Goal: Task Accomplishment & Management: Manage account settings

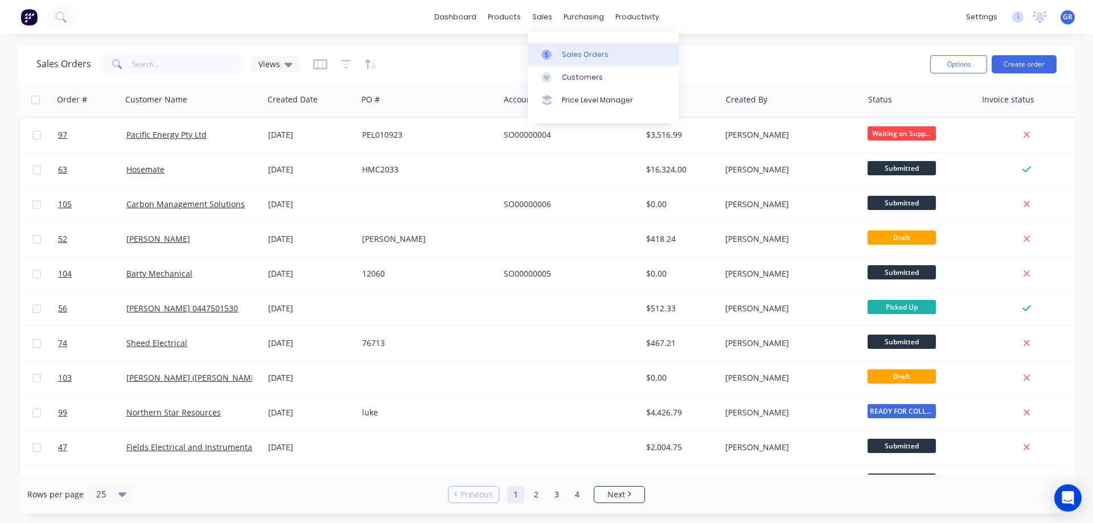
click at [577, 55] on div "Sales Orders" at bounding box center [585, 55] width 47 height 10
click at [185, 62] on input "text" at bounding box center [187, 64] width 111 height 23
type input "nitro"
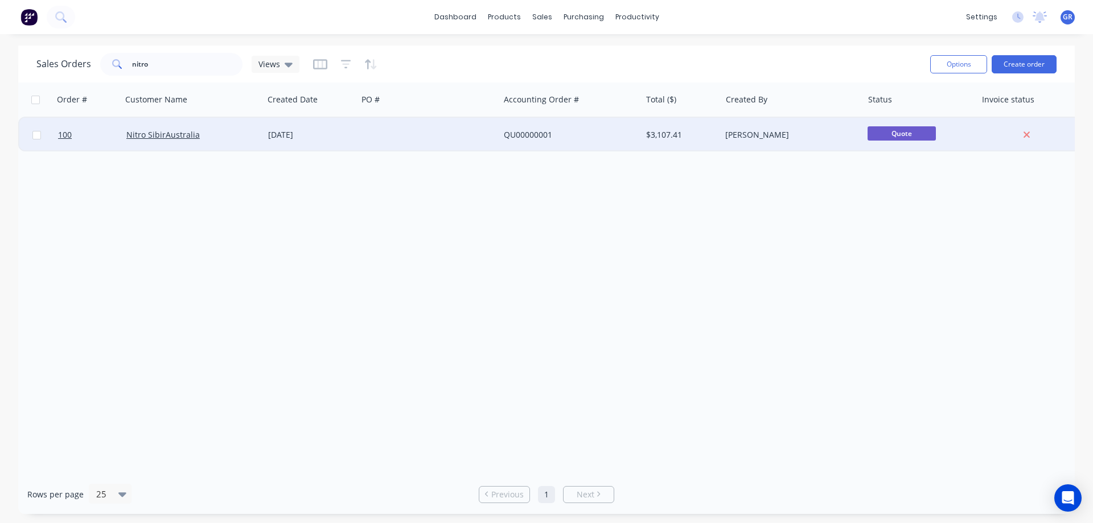
click at [483, 134] on div at bounding box center [429, 135] width 142 height 34
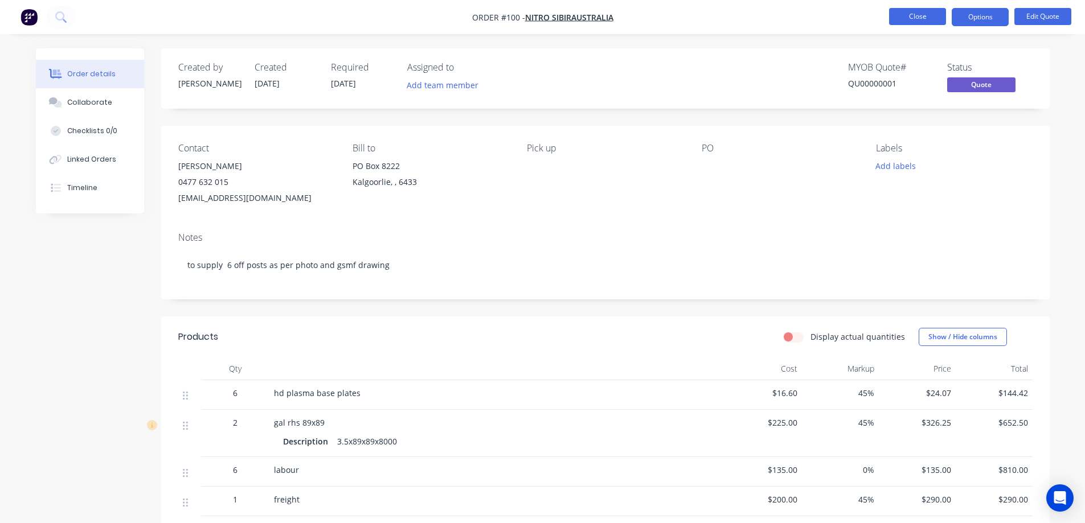
click at [912, 16] on button "Close" at bounding box center [917, 16] width 57 height 17
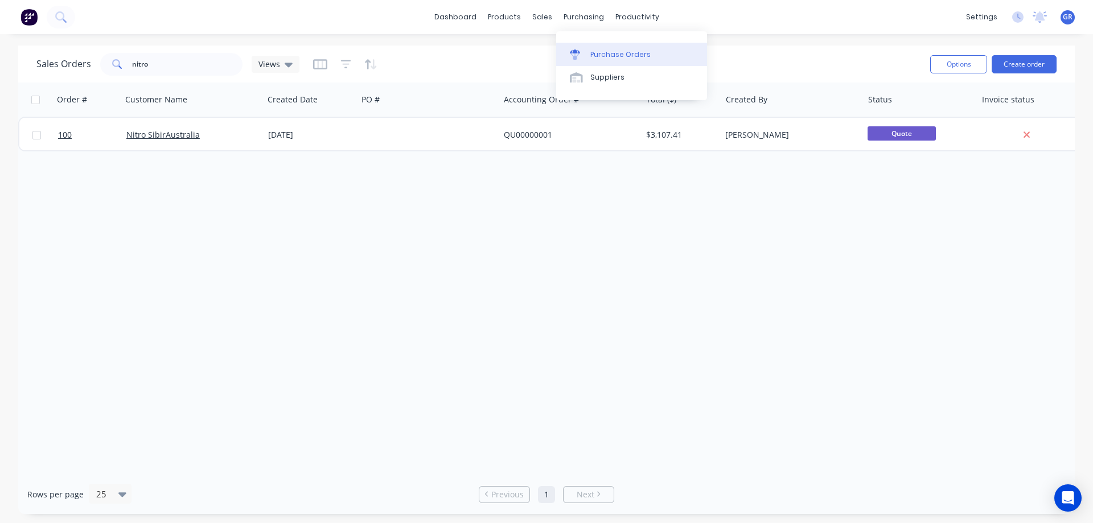
click at [598, 59] on div "Purchase Orders" at bounding box center [621, 55] width 60 height 10
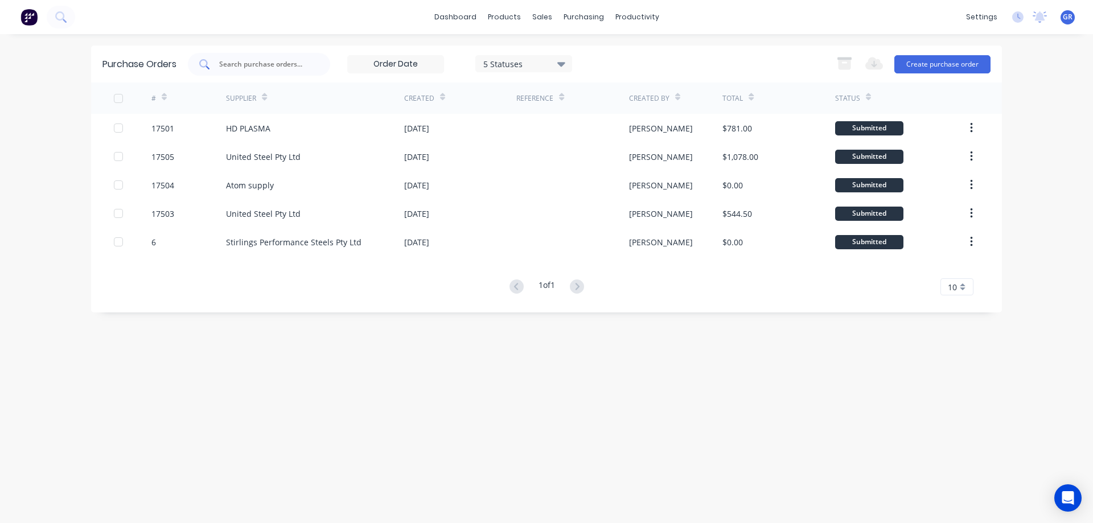
click at [271, 55] on div at bounding box center [259, 64] width 142 height 23
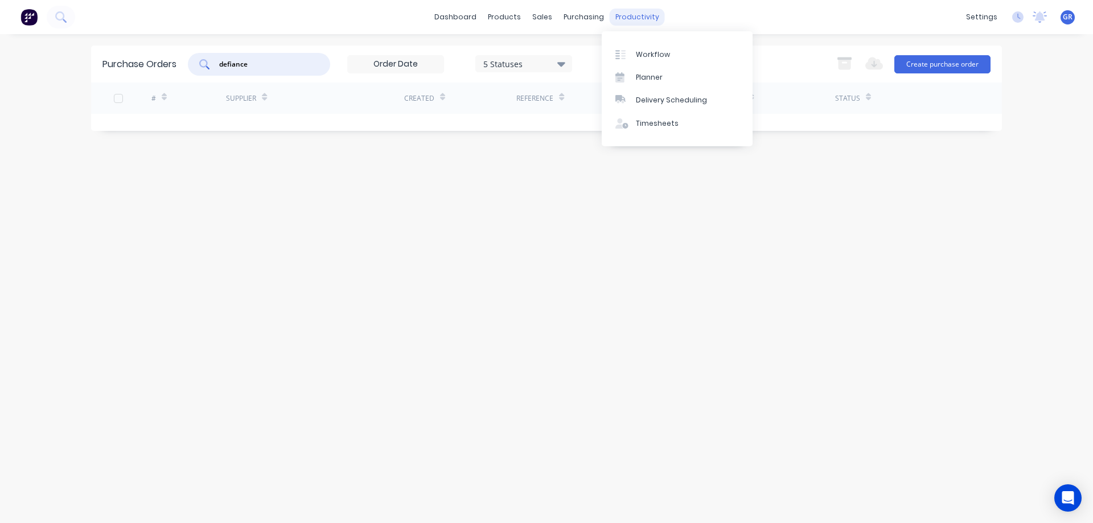
type input "defiance"
click at [625, 15] on div "productivity" at bounding box center [637, 17] width 55 height 17
click at [646, 56] on div "Workflow" at bounding box center [653, 55] width 34 height 10
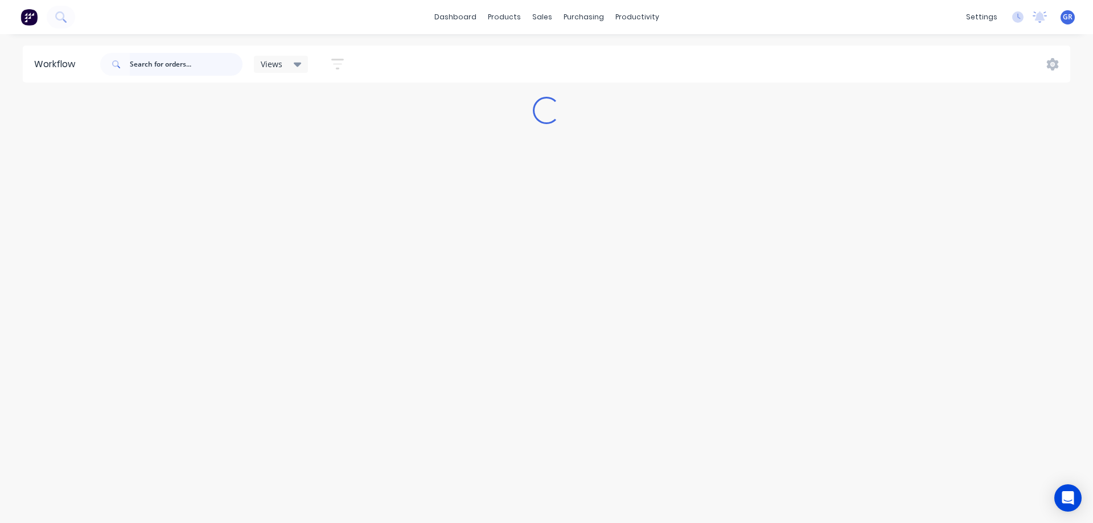
click at [158, 64] on input "text" at bounding box center [186, 64] width 113 height 23
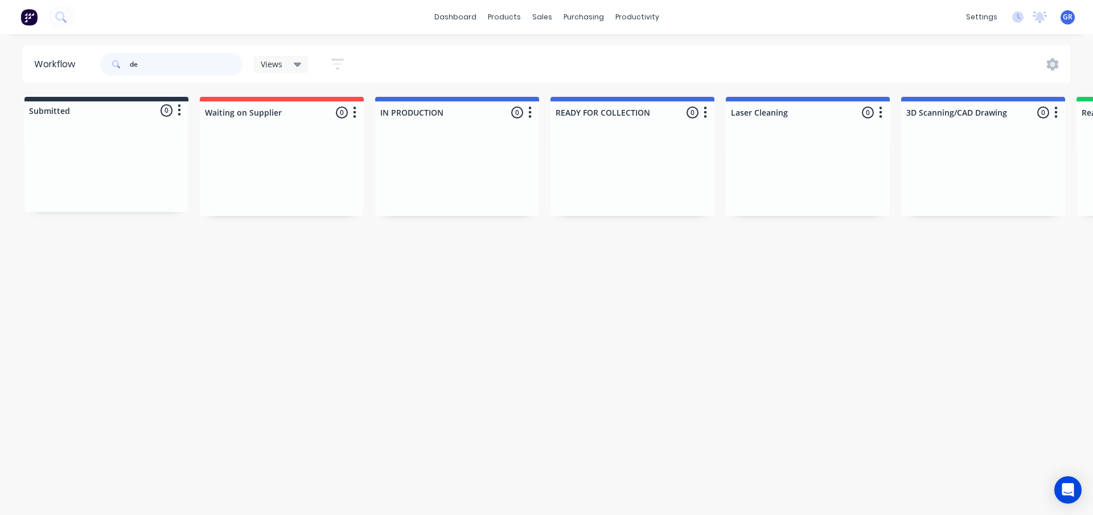
type input "d"
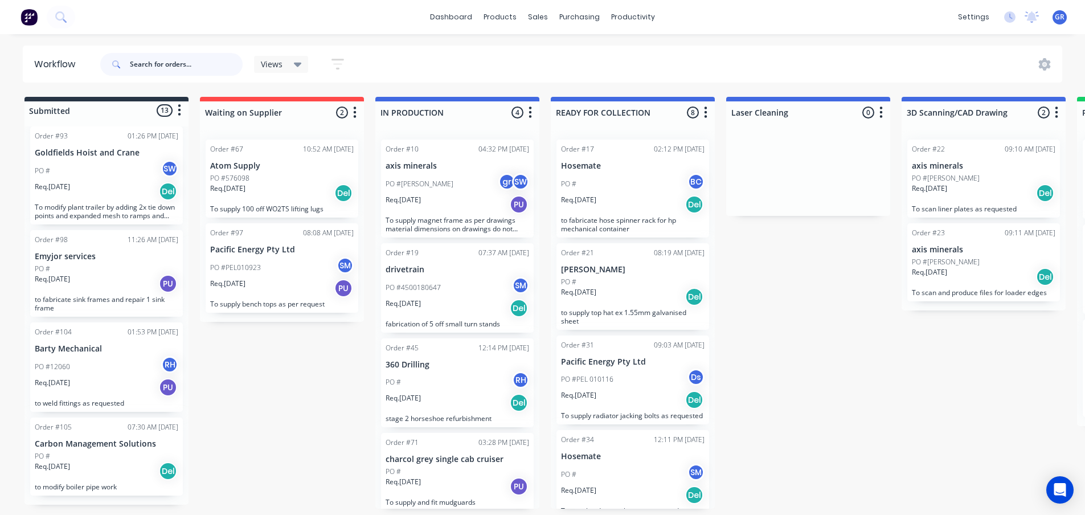
scroll to position [2, 0]
click at [253, 385] on div "Submitted 13 Status colour #273444 hex #273444 Save Cancel Summaries Total orde…" at bounding box center [775, 303] width 1569 height 412
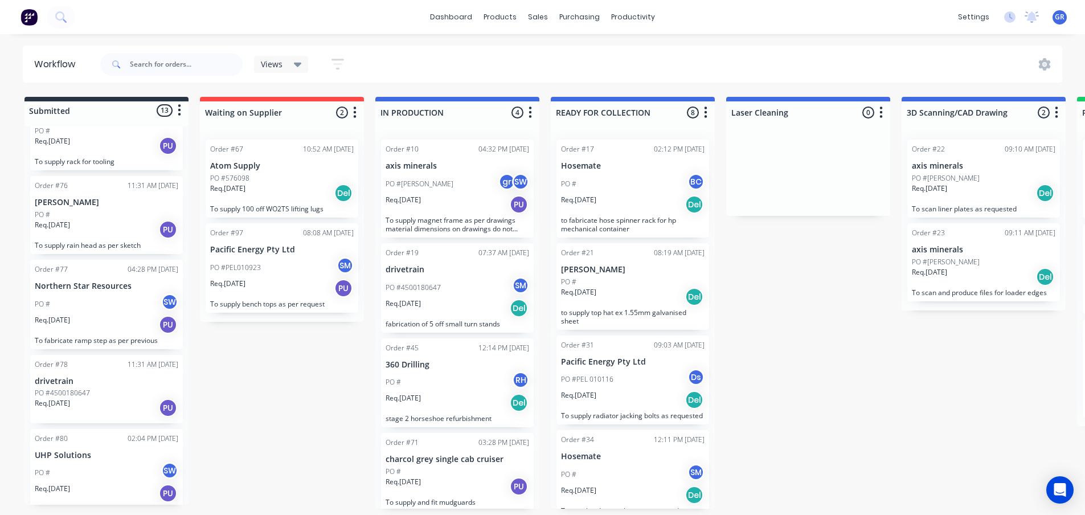
scroll to position [406, 0]
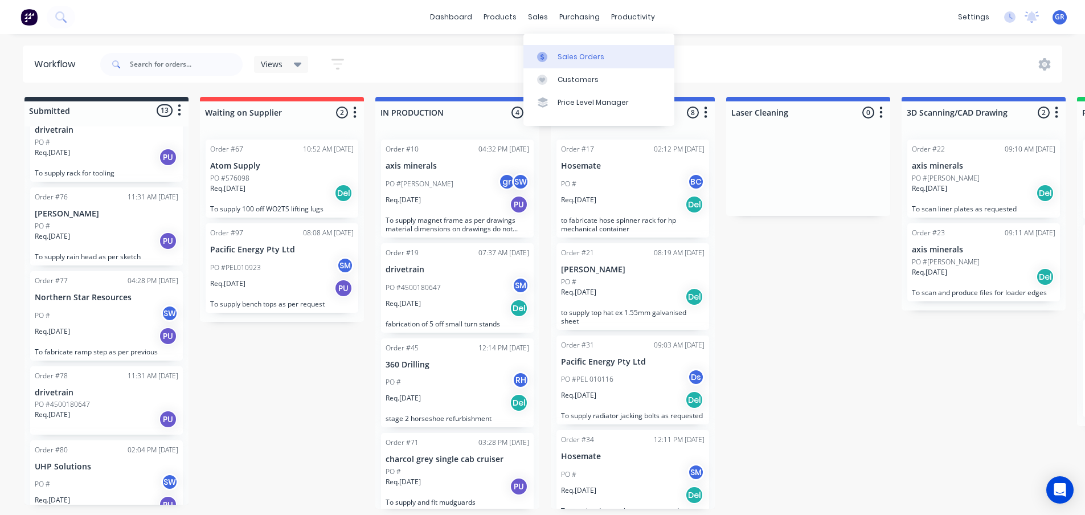
click at [562, 56] on div "Sales Orders" at bounding box center [581, 57] width 47 height 10
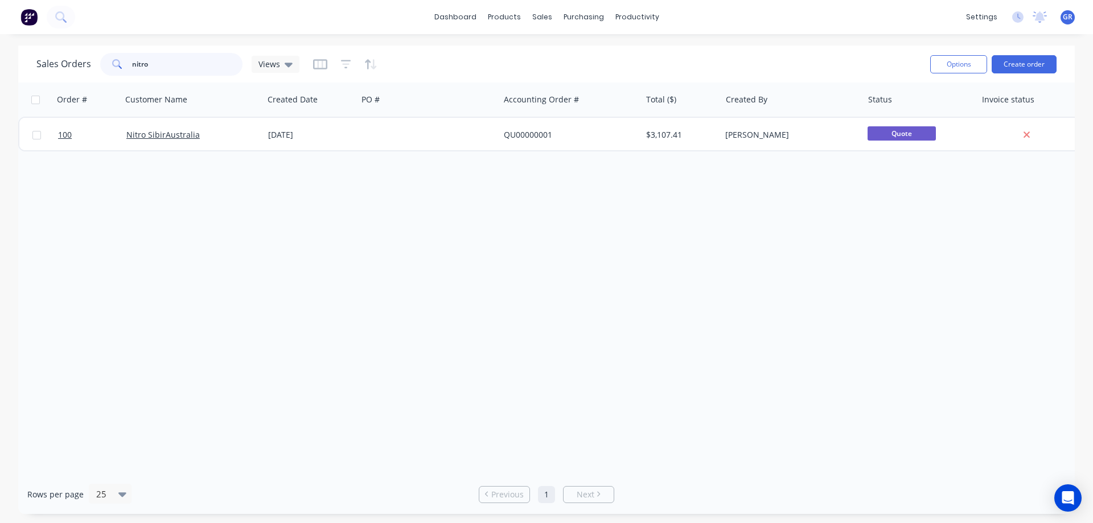
click at [174, 59] on input "nitro" at bounding box center [187, 64] width 111 height 23
type input "n"
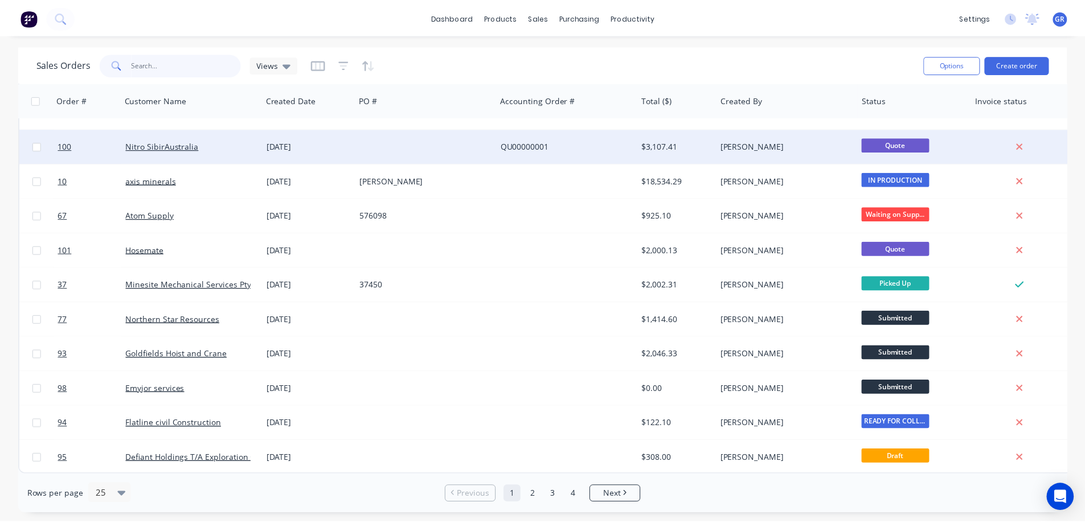
scroll to position [516, 0]
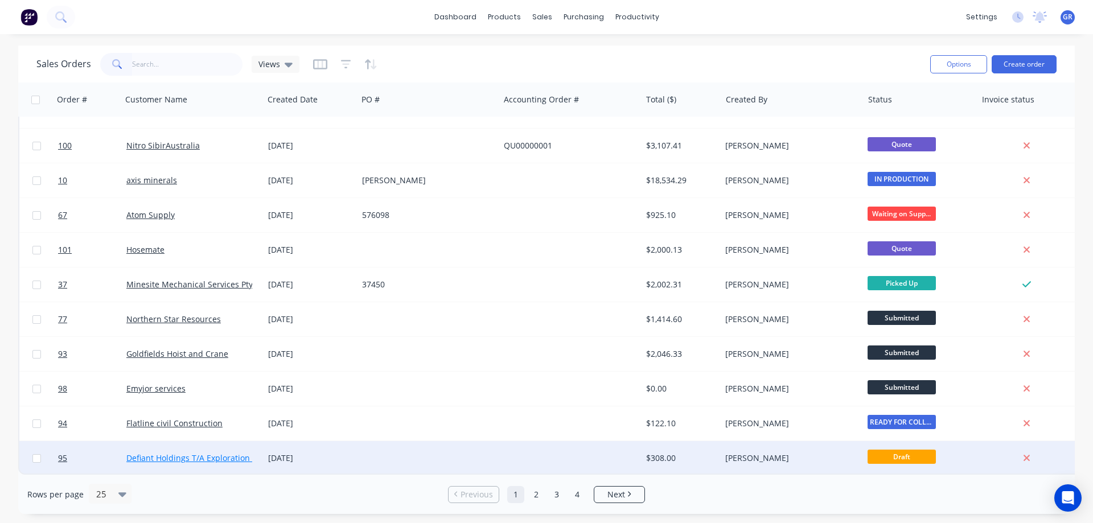
click at [195, 453] on link "Defiant Holdings T/A Exploration Caravan Hire" at bounding box center [213, 458] width 175 height 11
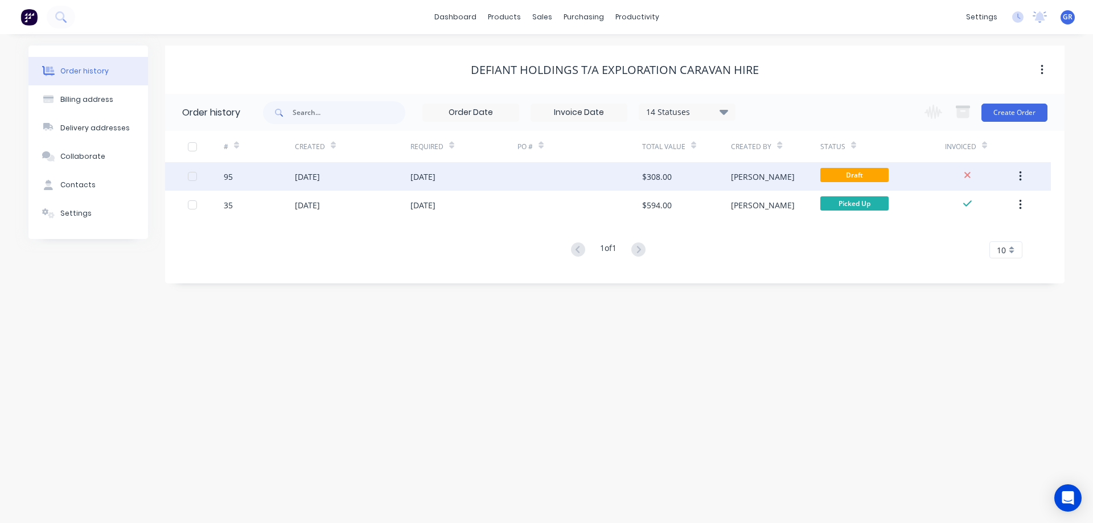
click at [529, 180] on div at bounding box center [580, 176] width 125 height 28
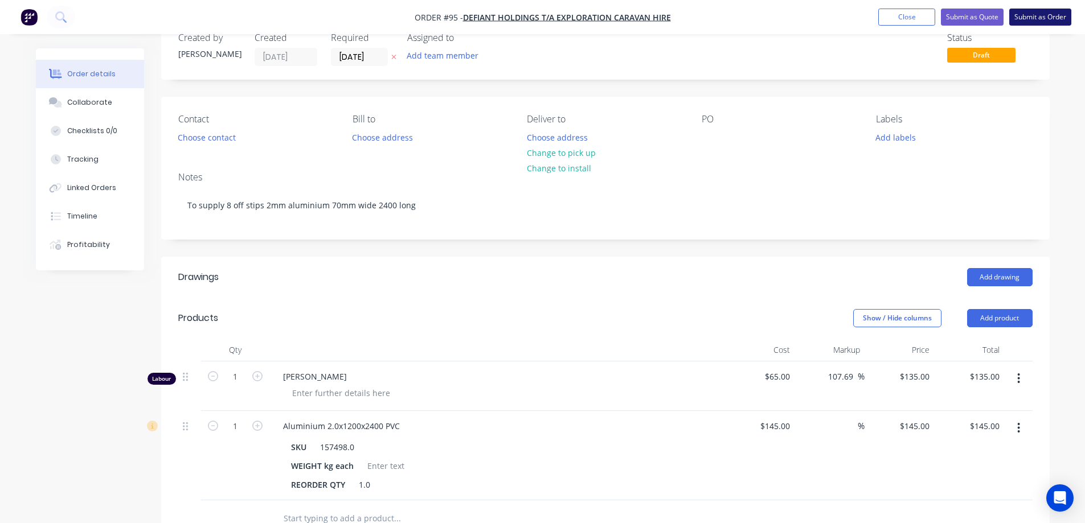
scroll to position [57, 0]
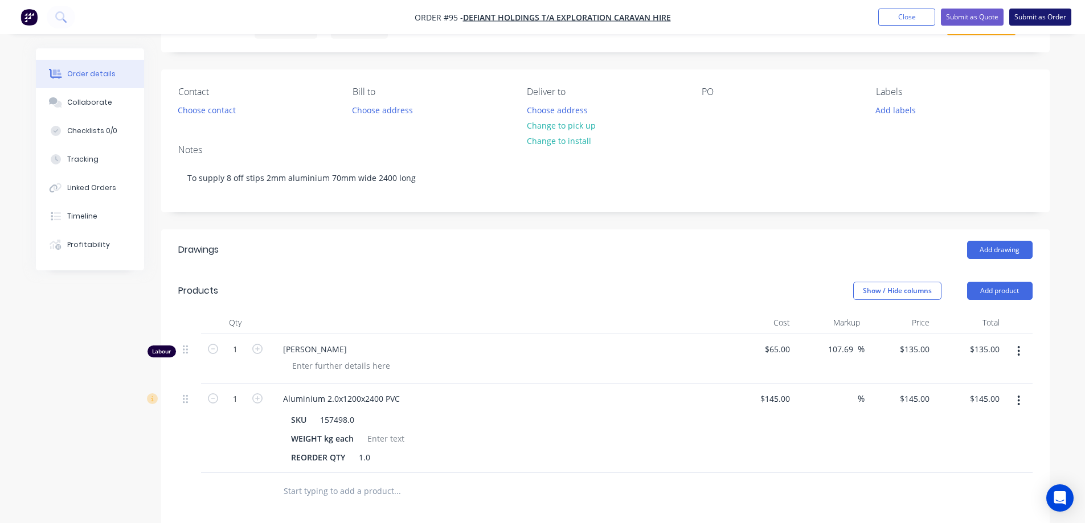
click at [1030, 15] on button "Submit as Order" at bounding box center [1040, 17] width 62 height 17
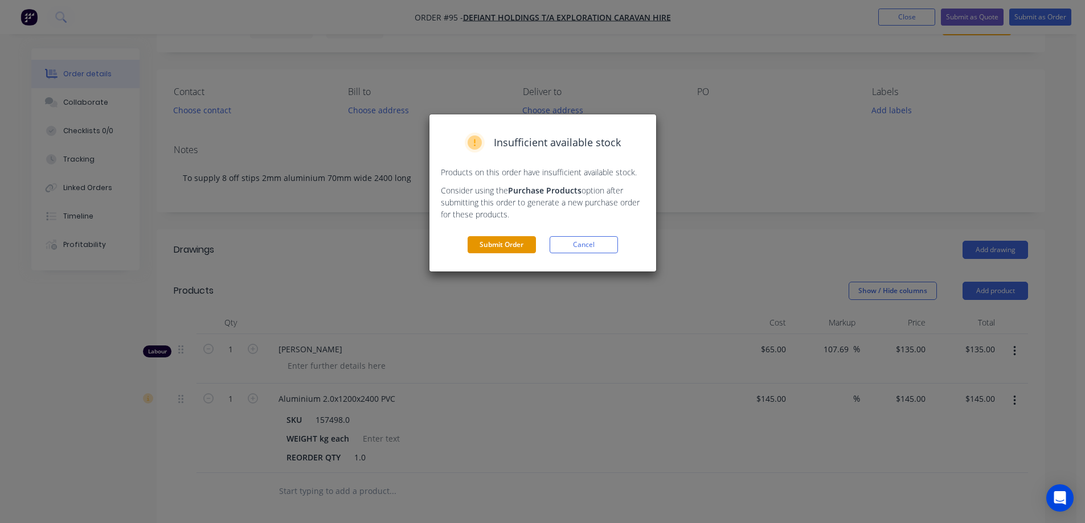
click at [523, 244] on button "Submit Order" at bounding box center [502, 244] width 68 height 17
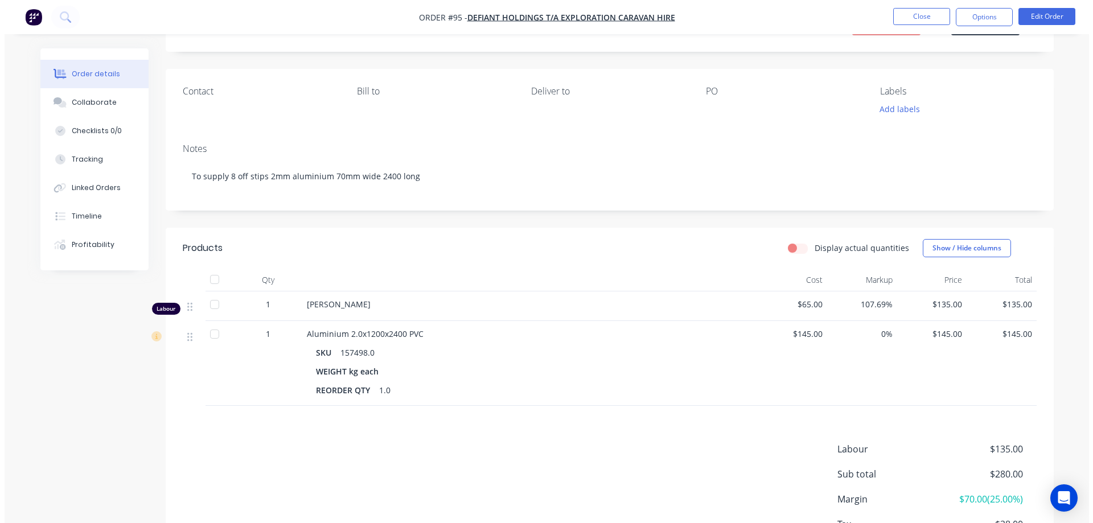
scroll to position [0, 0]
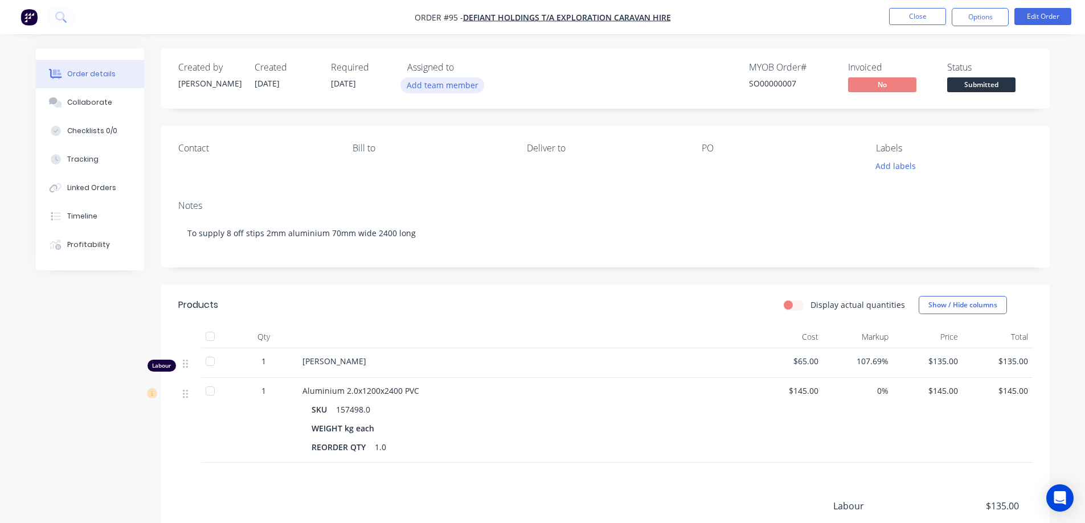
click at [448, 88] on button "Add team member" at bounding box center [442, 84] width 84 height 15
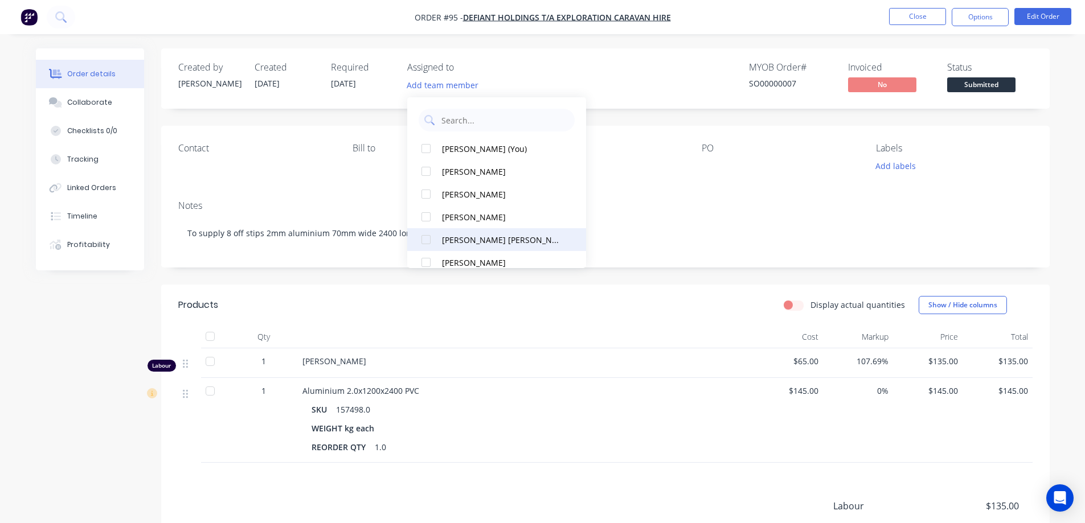
click at [470, 235] on div "[PERSON_NAME] [PERSON_NAME]" at bounding box center [502, 240] width 120 height 12
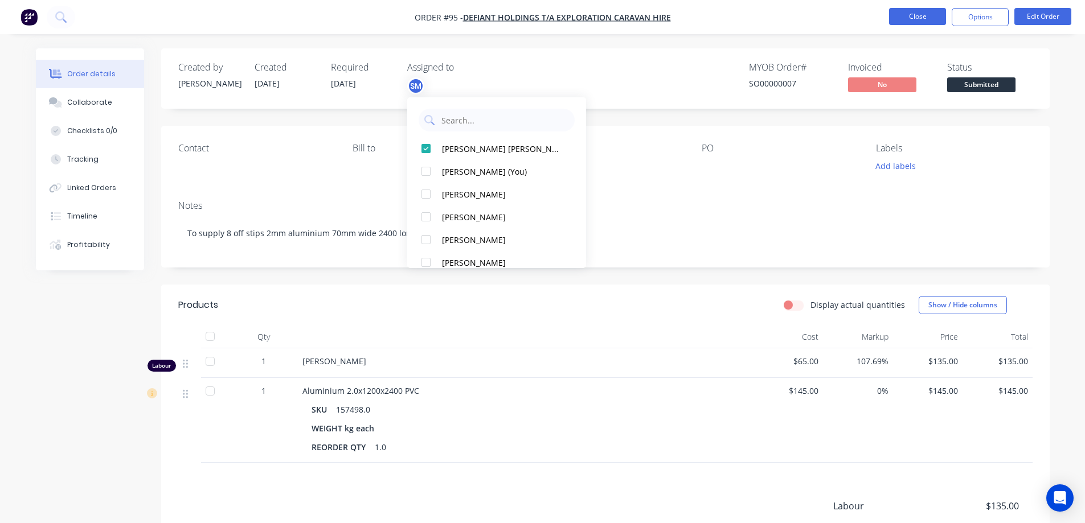
click at [925, 21] on button "Close" at bounding box center [917, 16] width 57 height 17
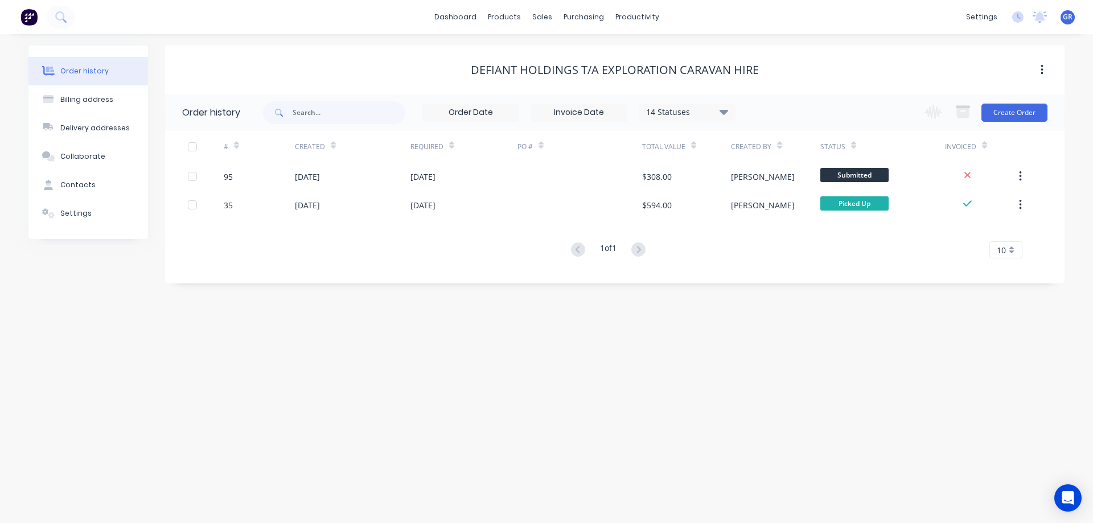
click at [217, 42] on div "Order history Billing address Delivery addresses Collaborate Contacts Settings …" at bounding box center [546, 278] width 1093 height 489
click at [395, 37] on div "Order history Billing address Delivery addresses Collaborate Contacts Settings …" at bounding box center [546, 278] width 1093 height 489
click at [784, 27] on div "dashboard products sales purchasing productivity dashboard products Product Cat…" at bounding box center [546, 17] width 1093 height 34
